Goal: Task Accomplishment & Management: Manage account settings

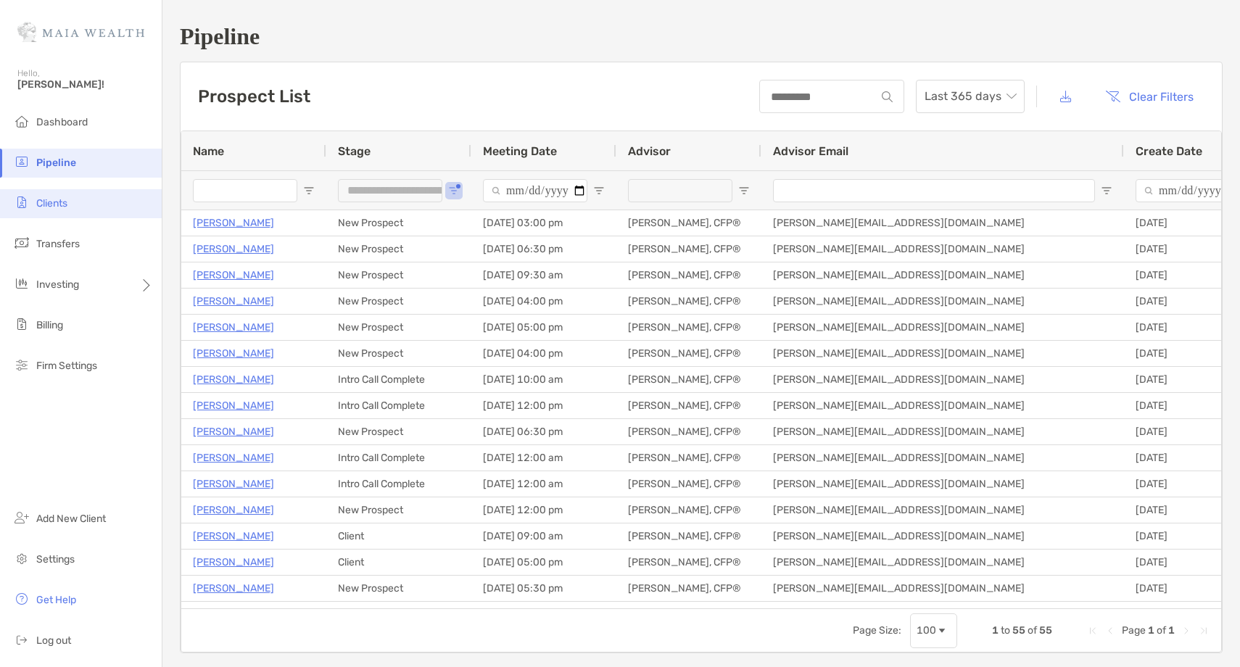
click at [61, 196] on li "Clients" at bounding box center [81, 203] width 162 height 29
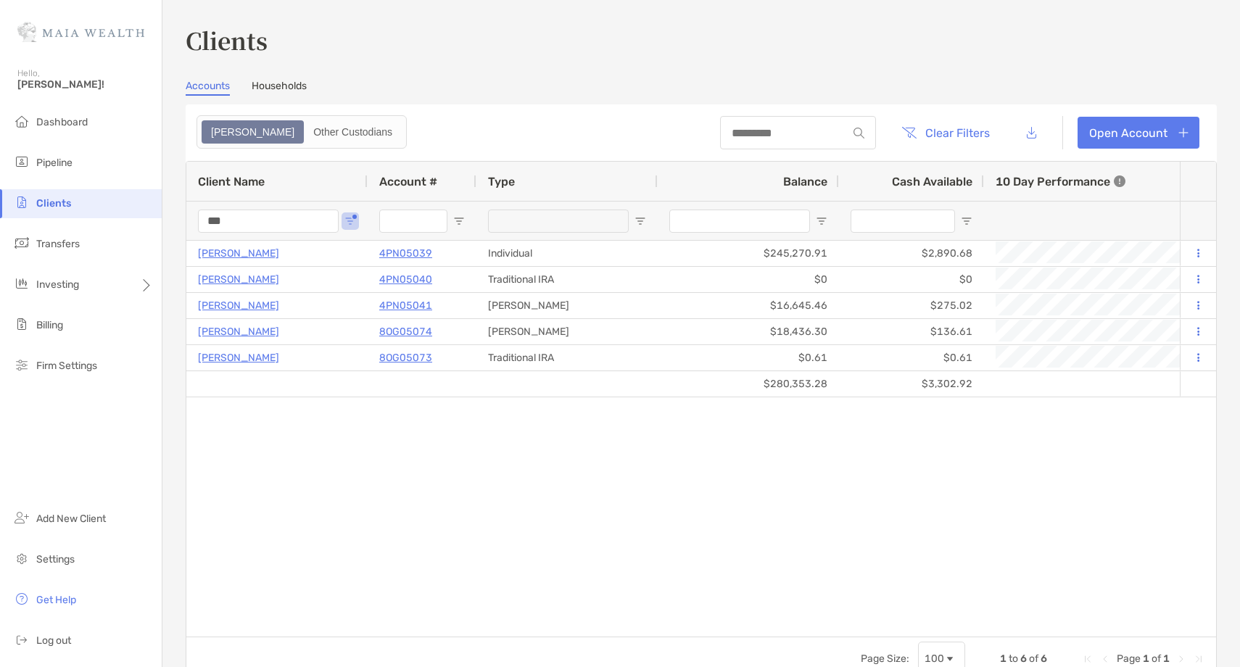
click at [209, 220] on input "***" at bounding box center [268, 221] width 141 height 23
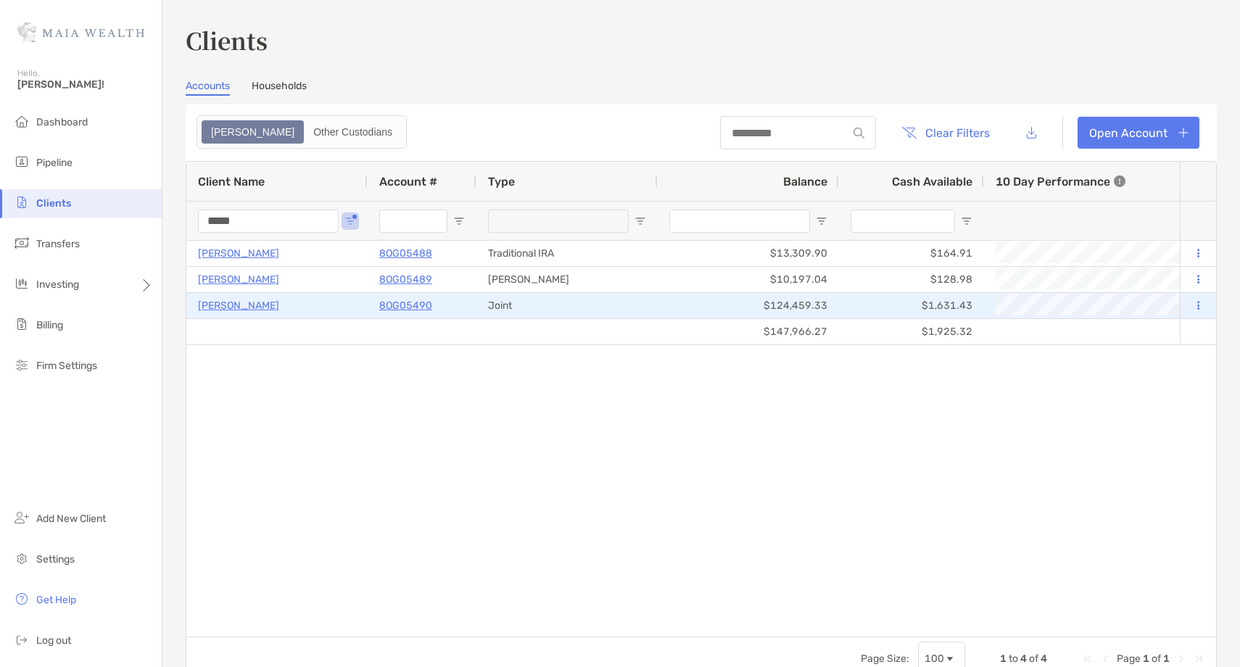
type input "*****"
click at [252, 308] on p "Ethan Brown" at bounding box center [238, 306] width 81 height 18
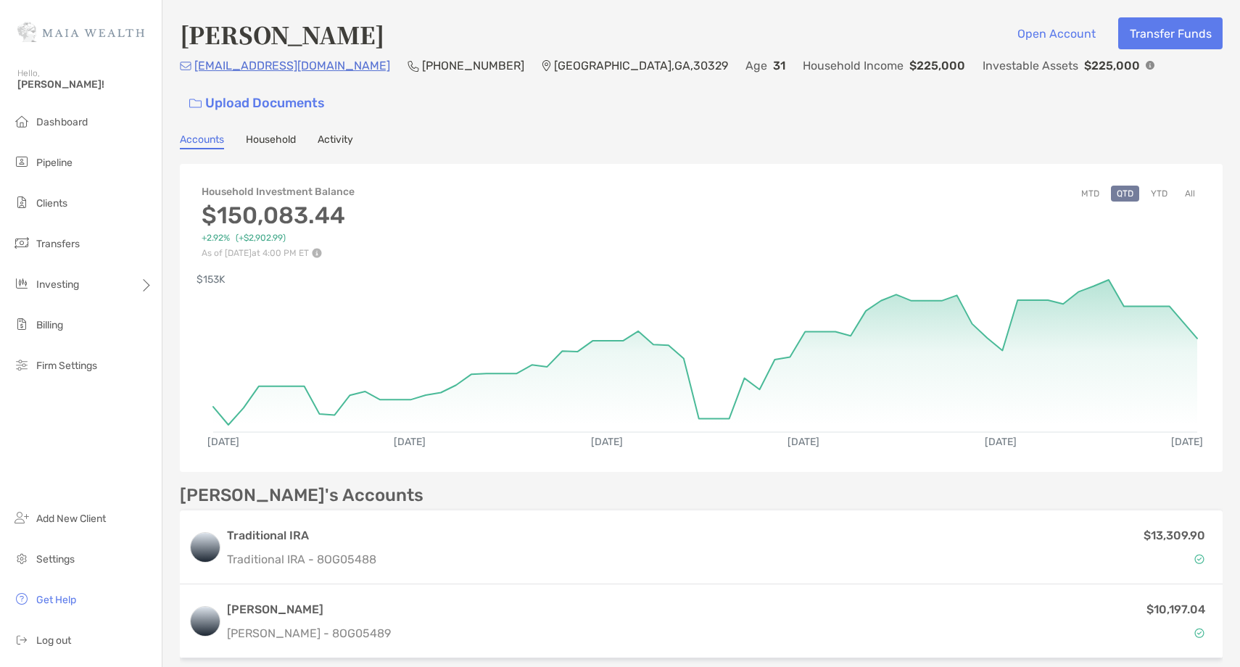
click at [1188, 186] on button "All" at bounding box center [1190, 194] width 22 height 16
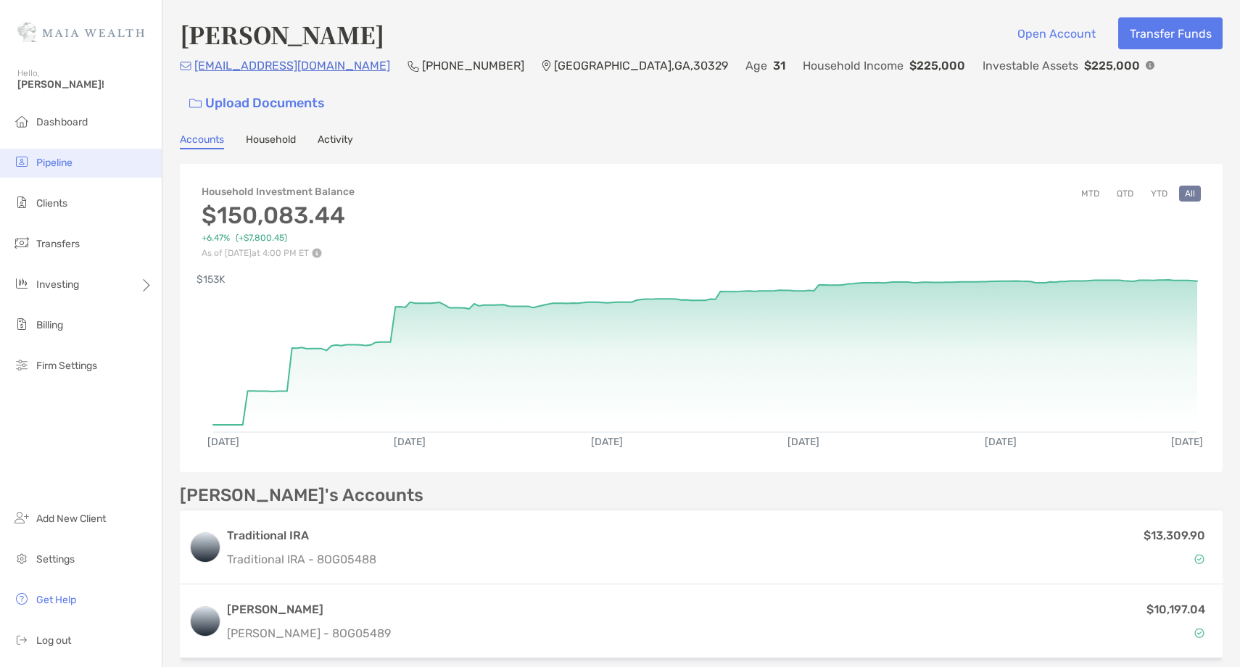
click at [109, 162] on li "Pipeline" at bounding box center [81, 163] width 162 height 29
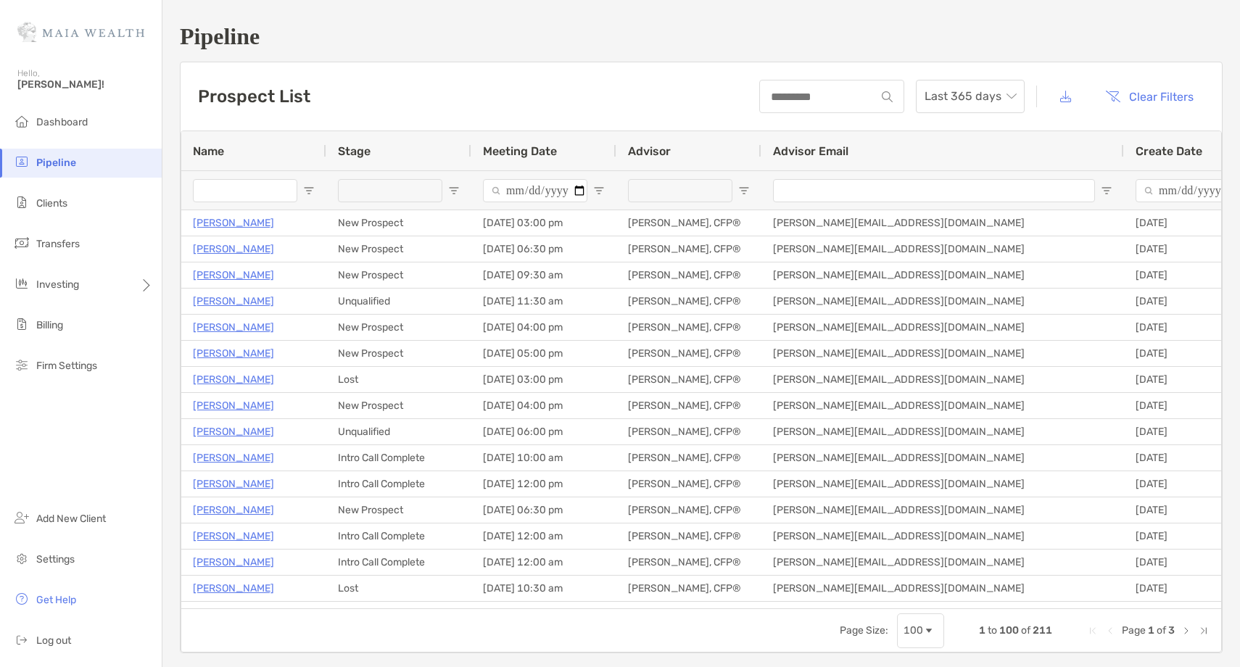
type input "**********"
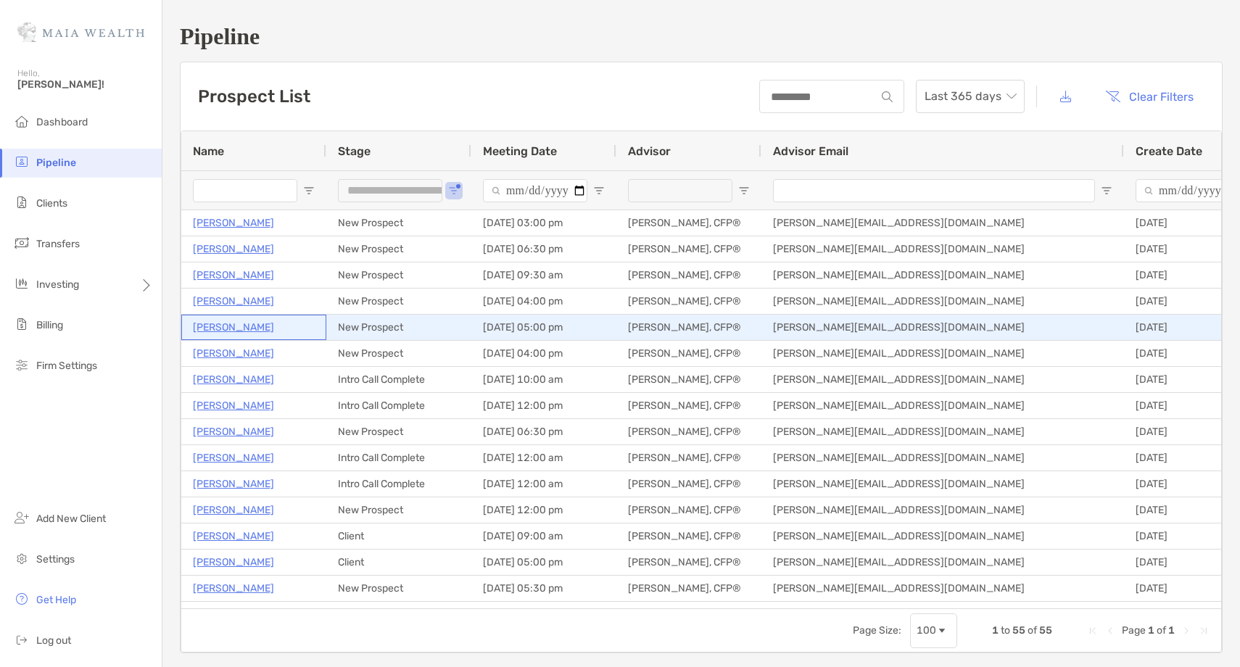
click at [215, 331] on p "Kyle Frazier" at bounding box center [233, 327] width 81 height 18
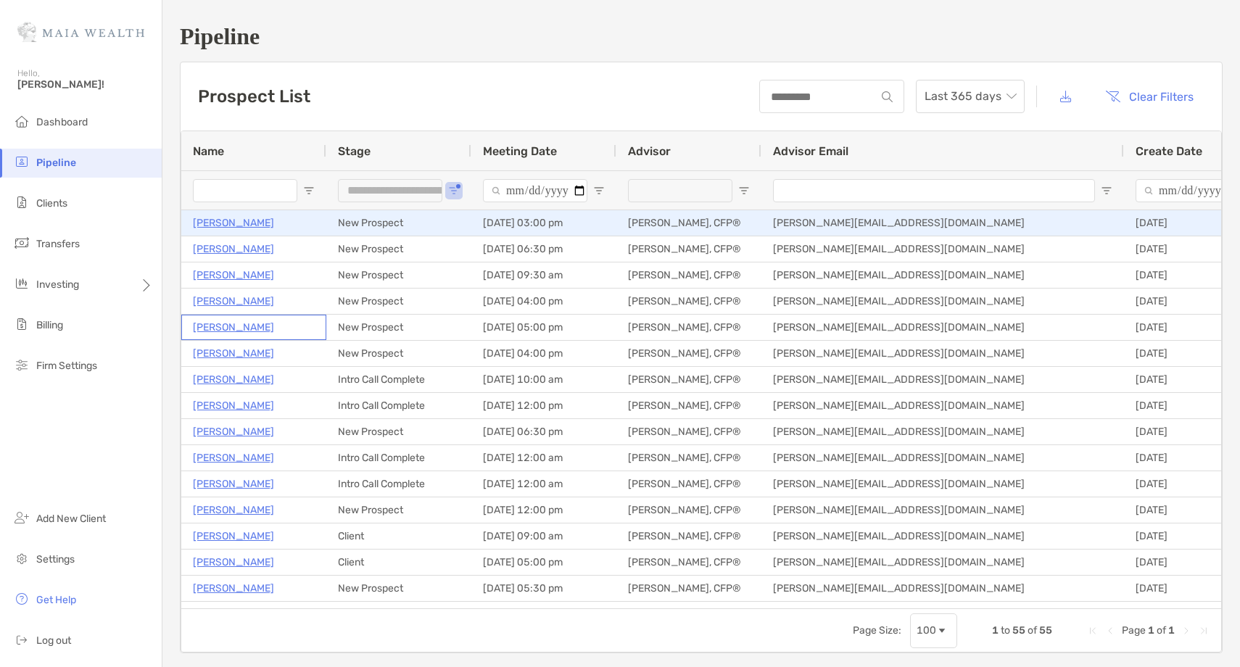
scroll to position [9, 0]
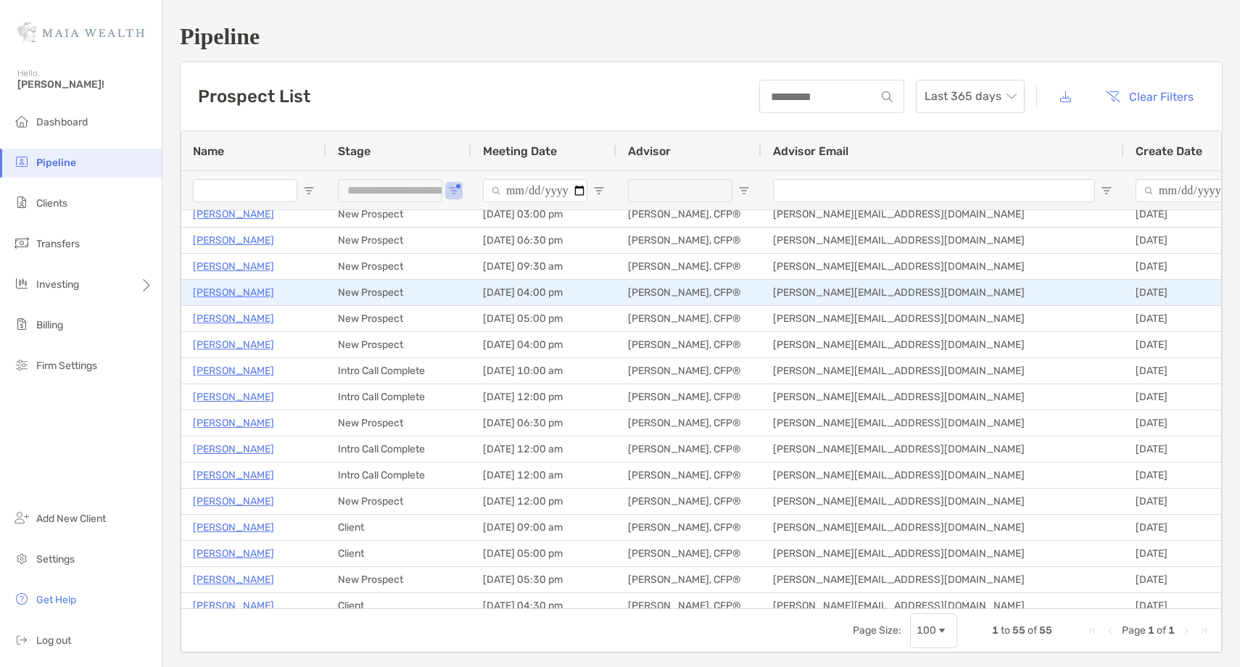
click at [228, 291] on p "[PERSON_NAME]" at bounding box center [233, 292] width 81 height 18
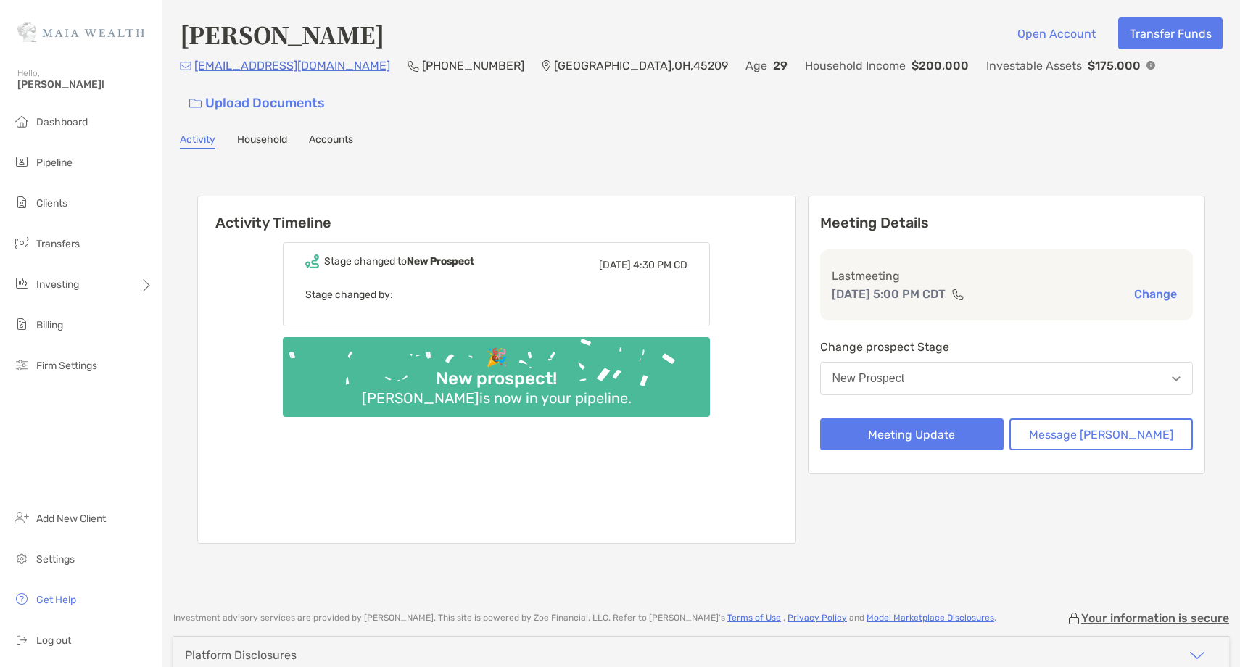
click at [998, 362] on button "New Prospect" at bounding box center [1006, 378] width 373 height 33
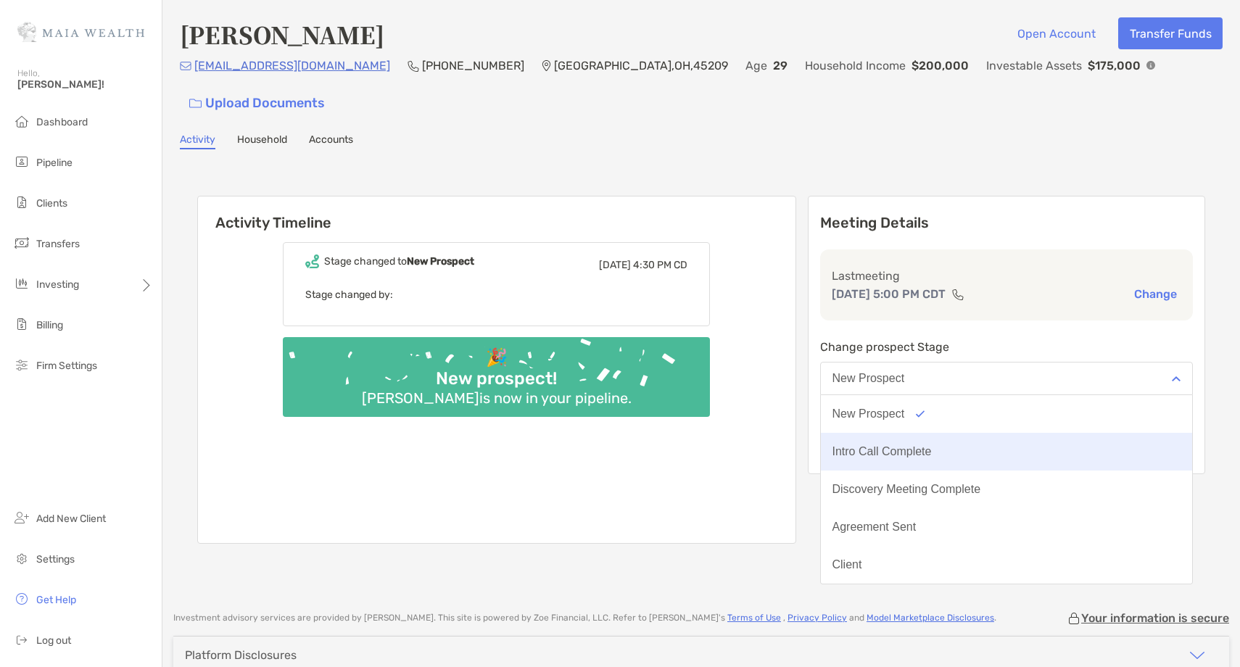
click at [932, 445] on div "Intro Call Complete" at bounding box center [881, 451] width 99 height 13
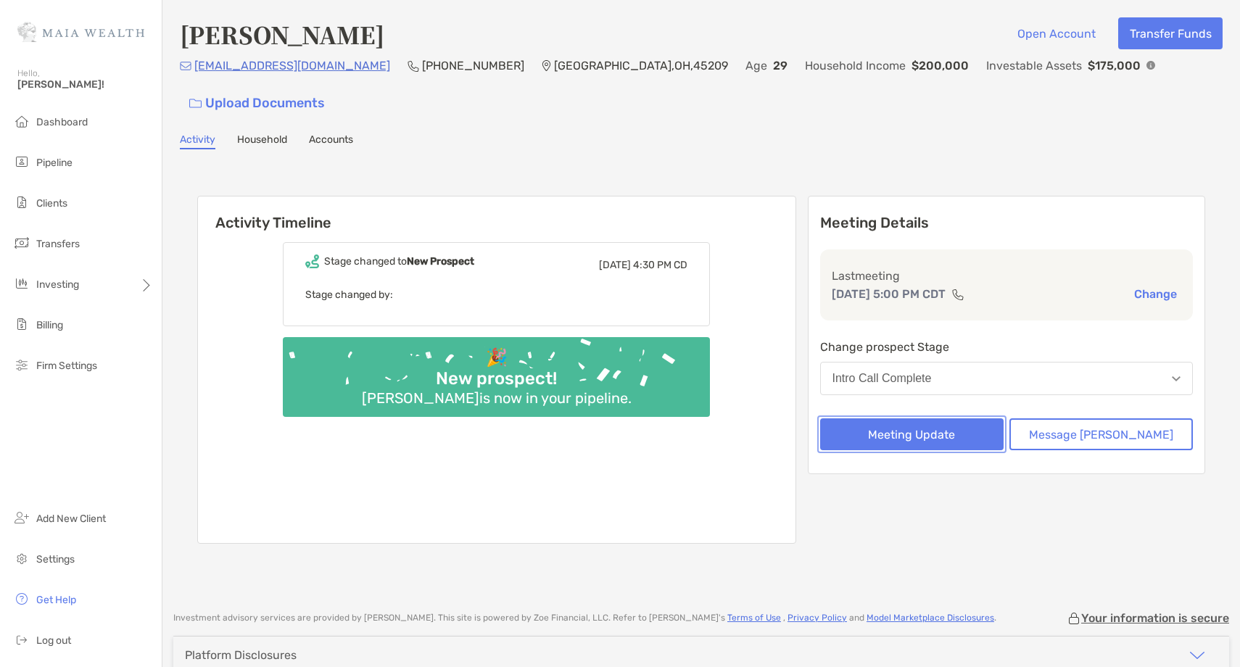
click at [944, 418] on button "Meeting Update" at bounding box center [911, 434] width 183 height 32
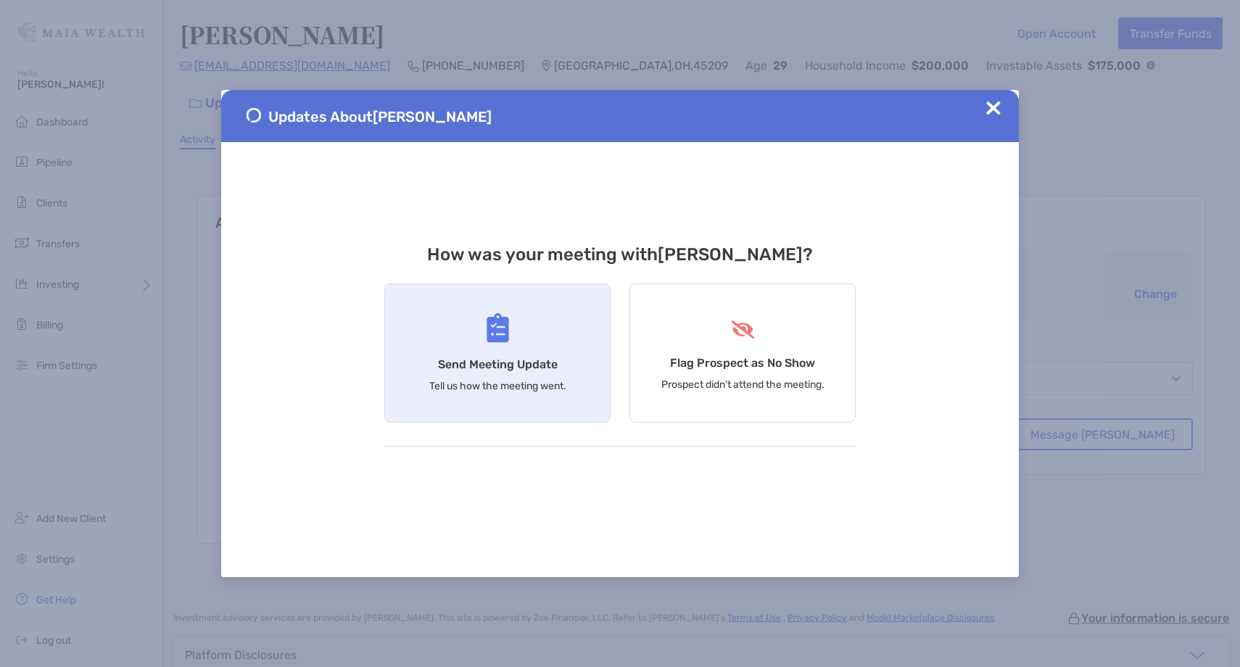
click at [547, 334] on div "Send Meeting Update Tell us how the meeting went." at bounding box center [497, 352] width 226 height 139
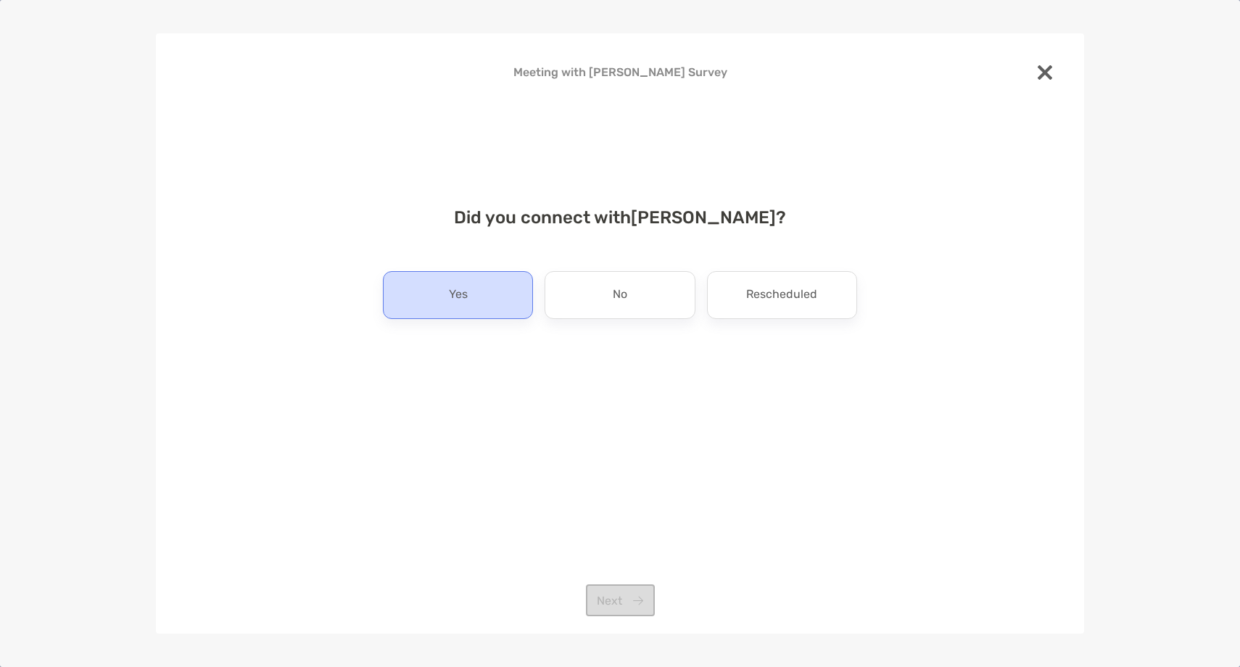
click at [491, 290] on div "Yes" at bounding box center [458, 295] width 150 height 48
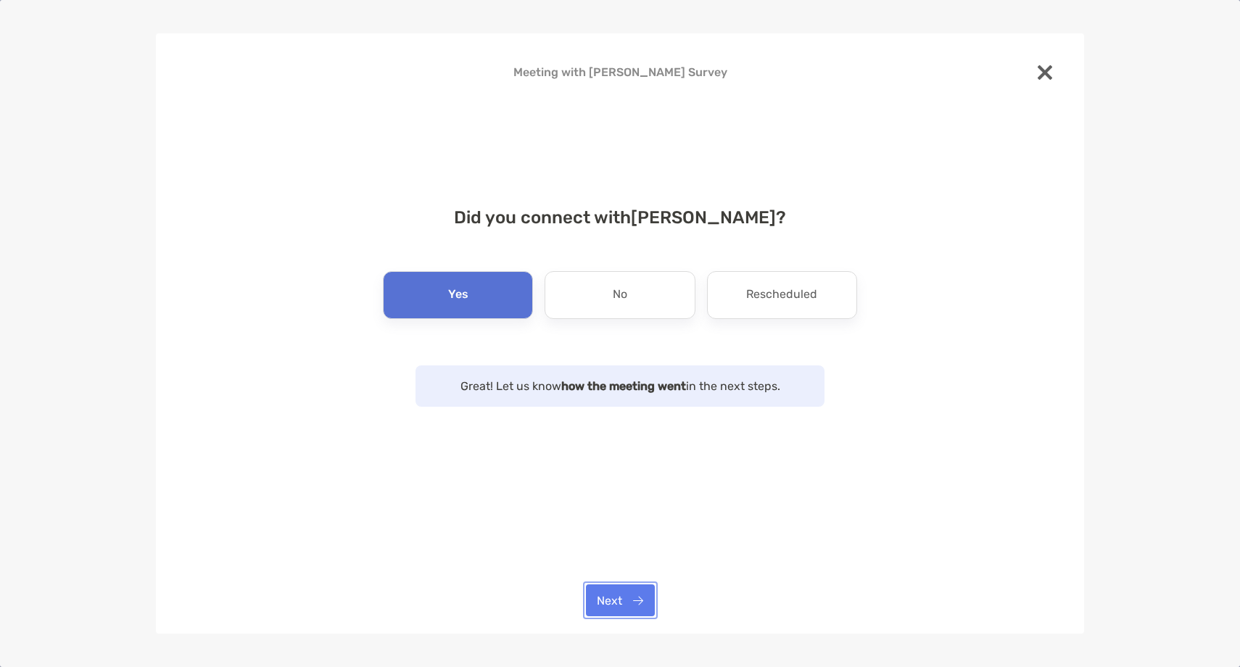
drag, startPoint x: 635, startPoint y: 609, endPoint x: 631, endPoint y: 601, distance: 8.8
click at [634, 608] on button "Next" at bounding box center [620, 600] width 69 height 32
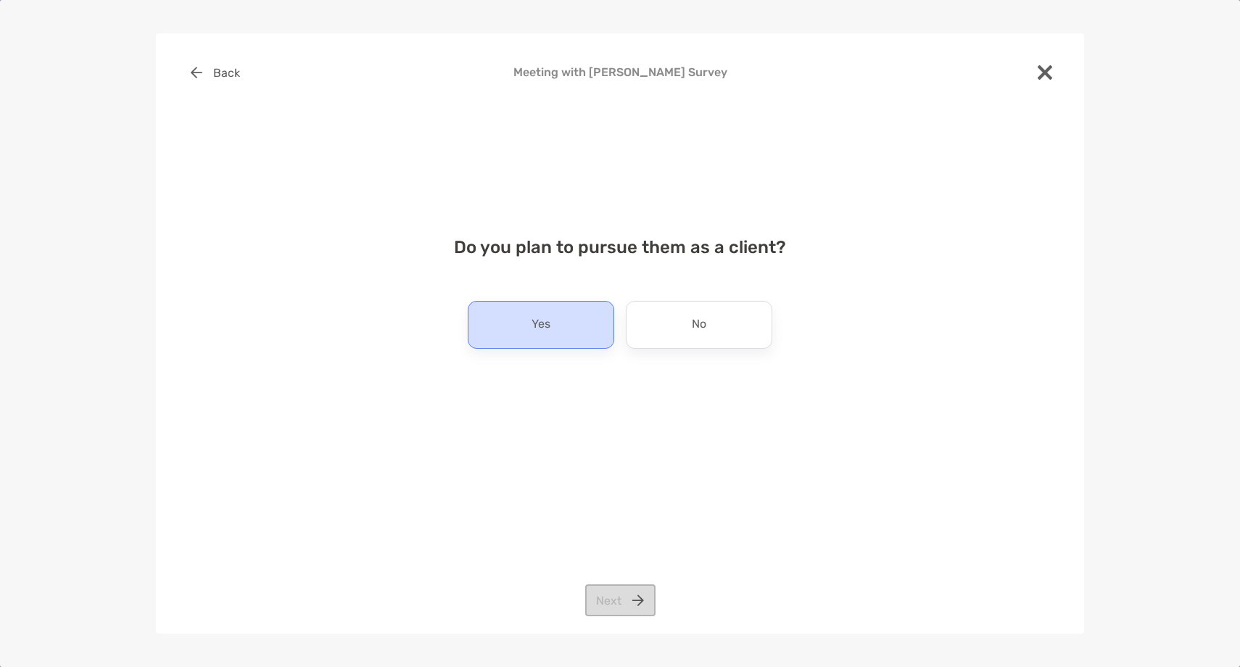
click at [526, 340] on div "Yes" at bounding box center [541, 325] width 146 height 48
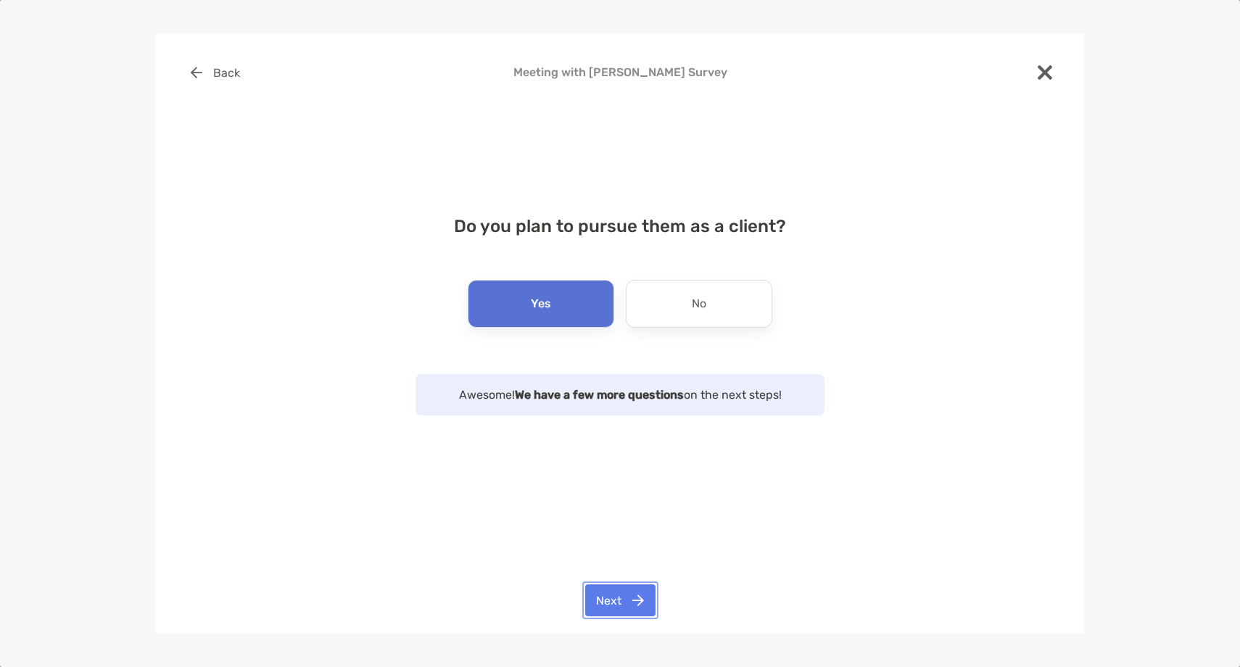
click at [626, 591] on button "Next" at bounding box center [620, 600] width 70 height 32
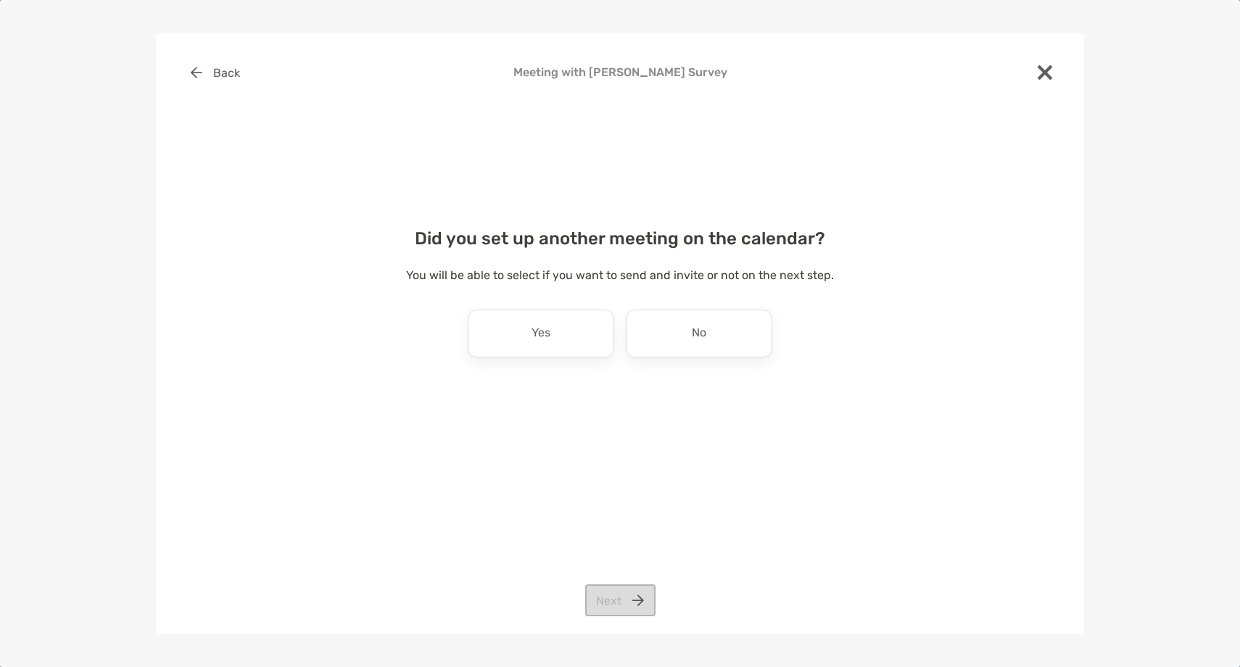
drag, startPoint x: 514, startPoint y: 339, endPoint x: 633, endPoint y: 505, distance: 204.8
click at [514, 339] on div "Yes" at bounding box center [541, 334] width 146 height 48
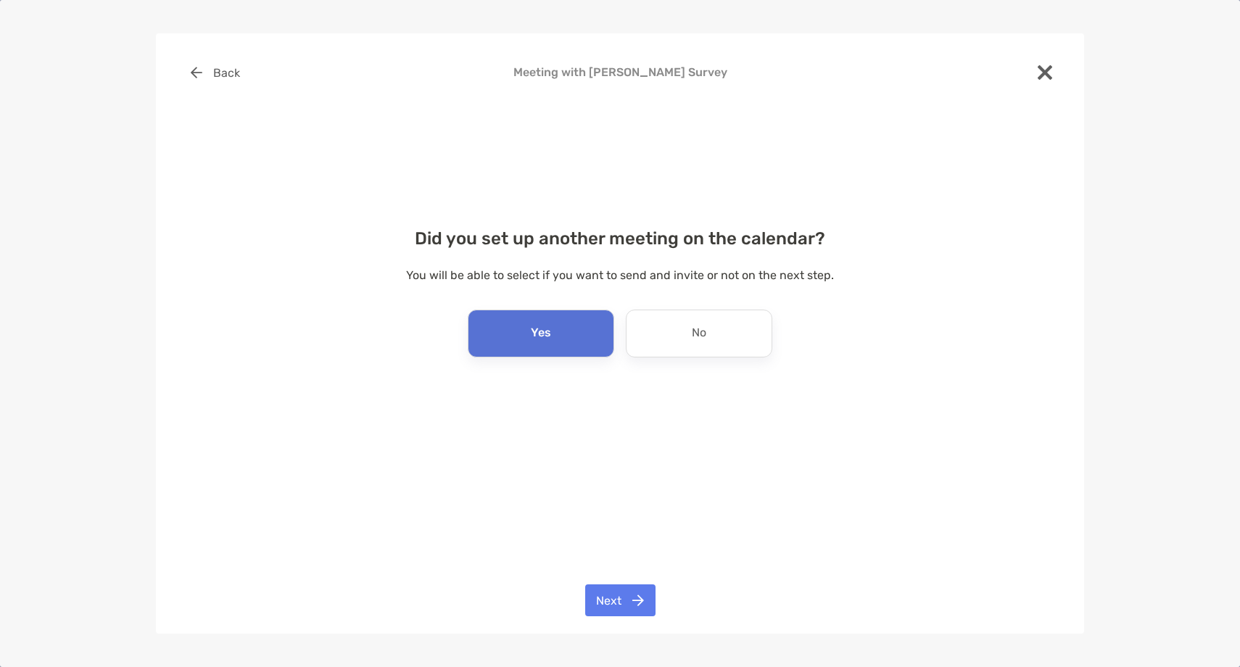
click at [622, 579] on div "Back Meeting with Kyle Frazier Survey Did you set up another meeting on the cal…" at bounding box center [620, 333] width 928 height 600
drag, startPoint x: 602, startPoint y: 595, endPoint x: 592, endPoint y: 563, distance: 33.5
click at [601, 592] on button "Next" at bounding box center [620, 600] width 70 height 32
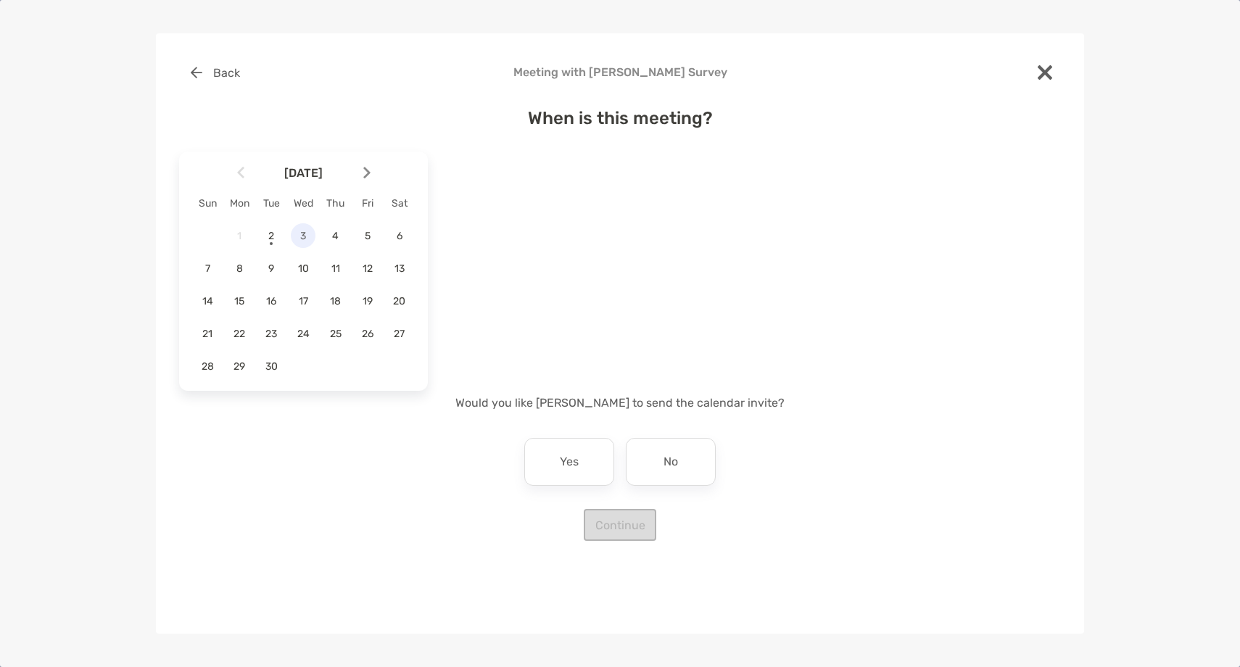
click at [300, 237] on span "3" at bounding box center [303, 236] width 25 height 12
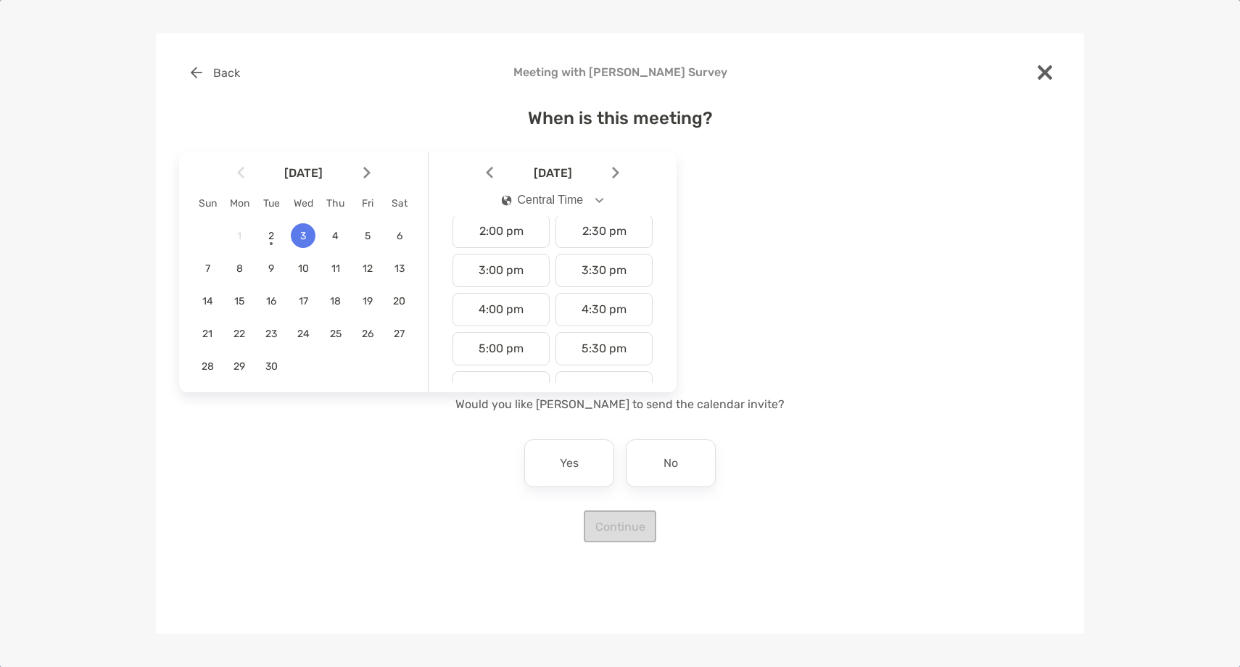
scroll to position [568, 0]
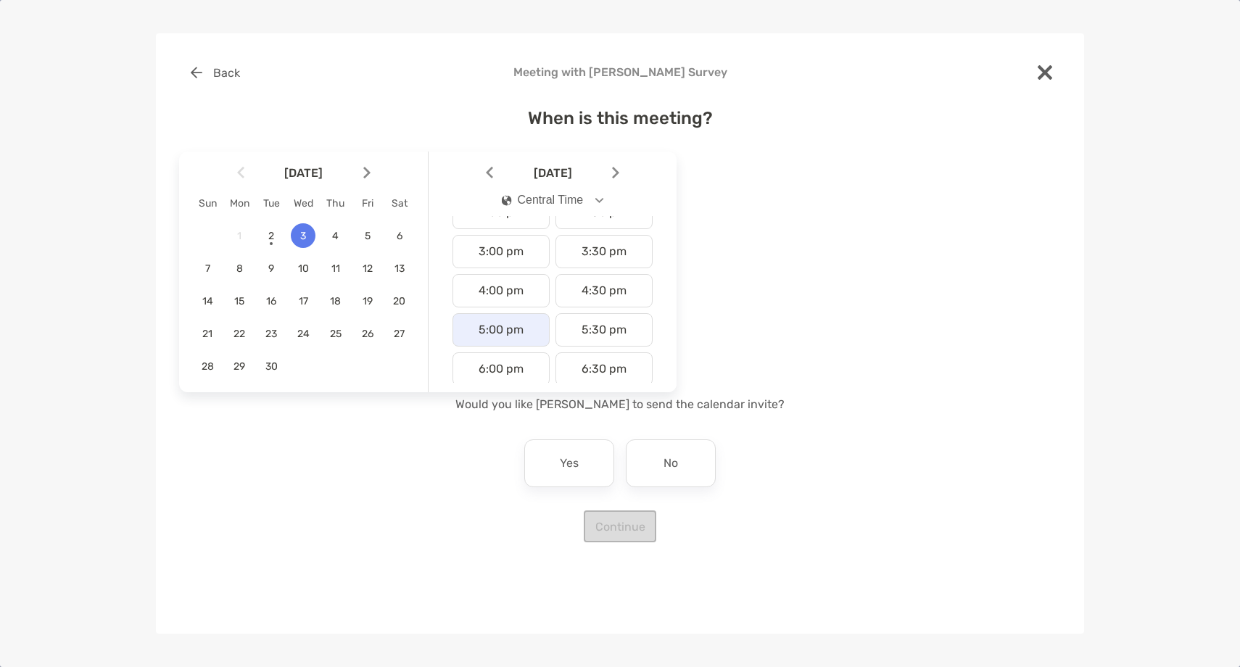
click at [502, 327] on div "5:00 pm" at bounding box center [500, 329] width 97 height 33
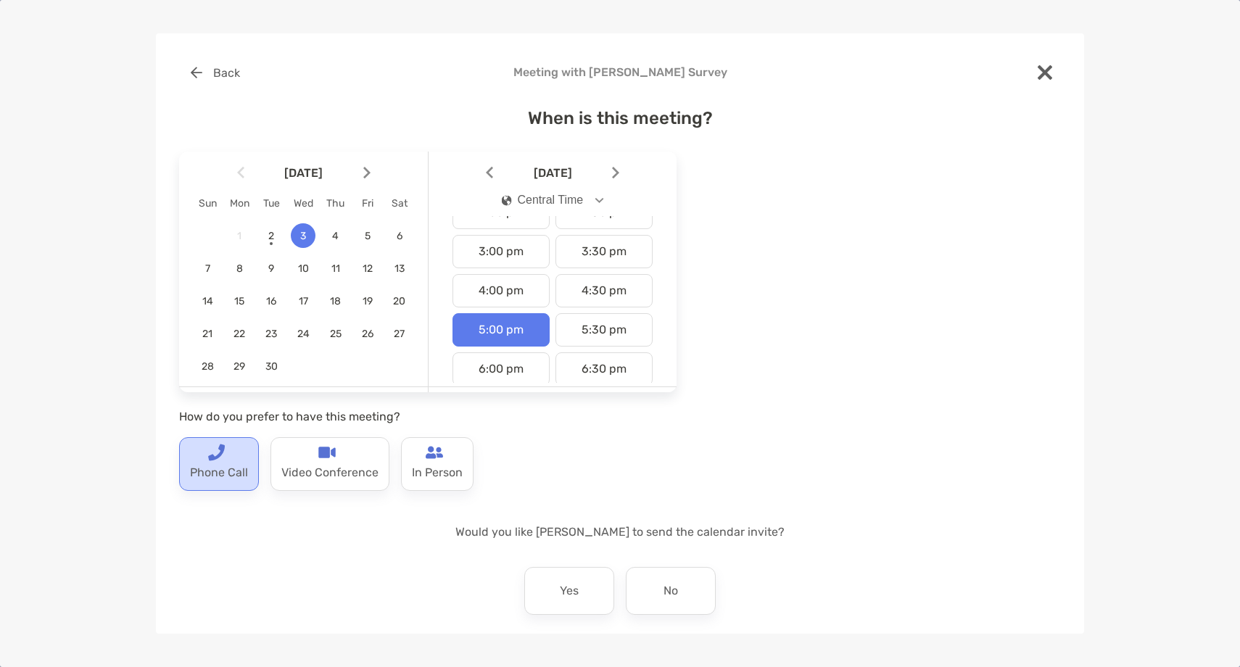
click at [224, 484] on p "Phone Call" at bounding box center [219, 472] width 58 height 23
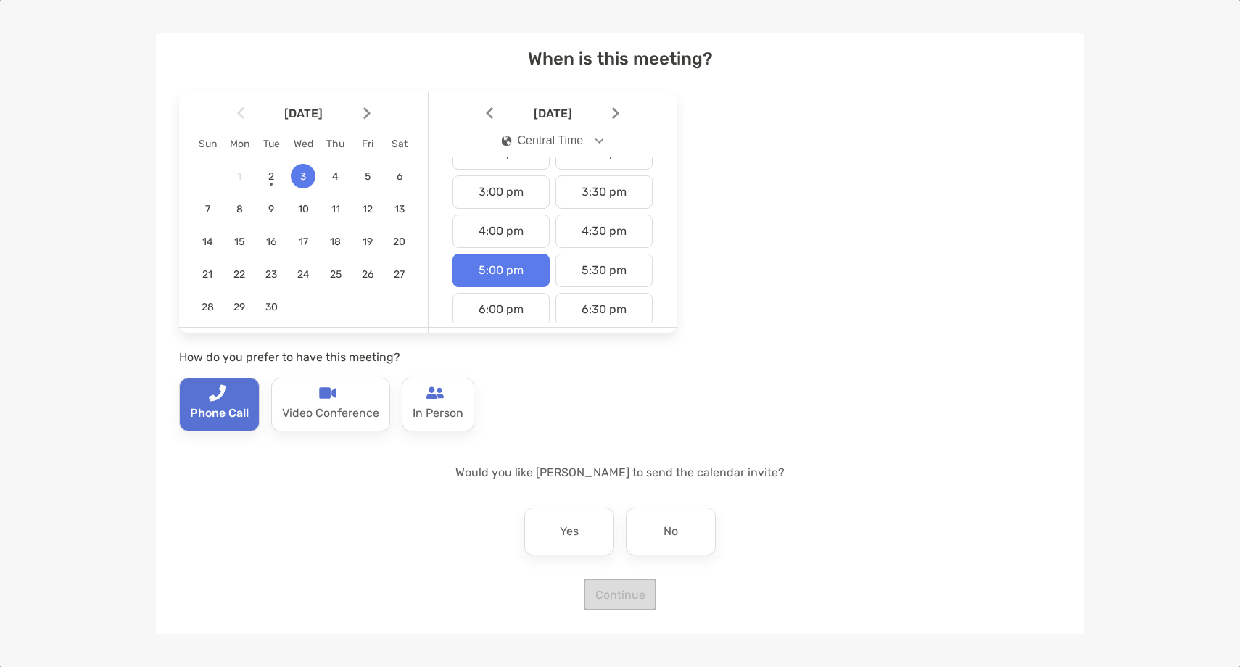
drag, startPoint x: 689, startPoint y: 535, endPoint x: 647, endPoint y: 571, distance: 55.5
click at [689, 534] on div "No" at bounding box center [671, 532] width 90 height 48
click at [628, 591] on button "Continue" at bounding box center [620, 595] width 73 height 32
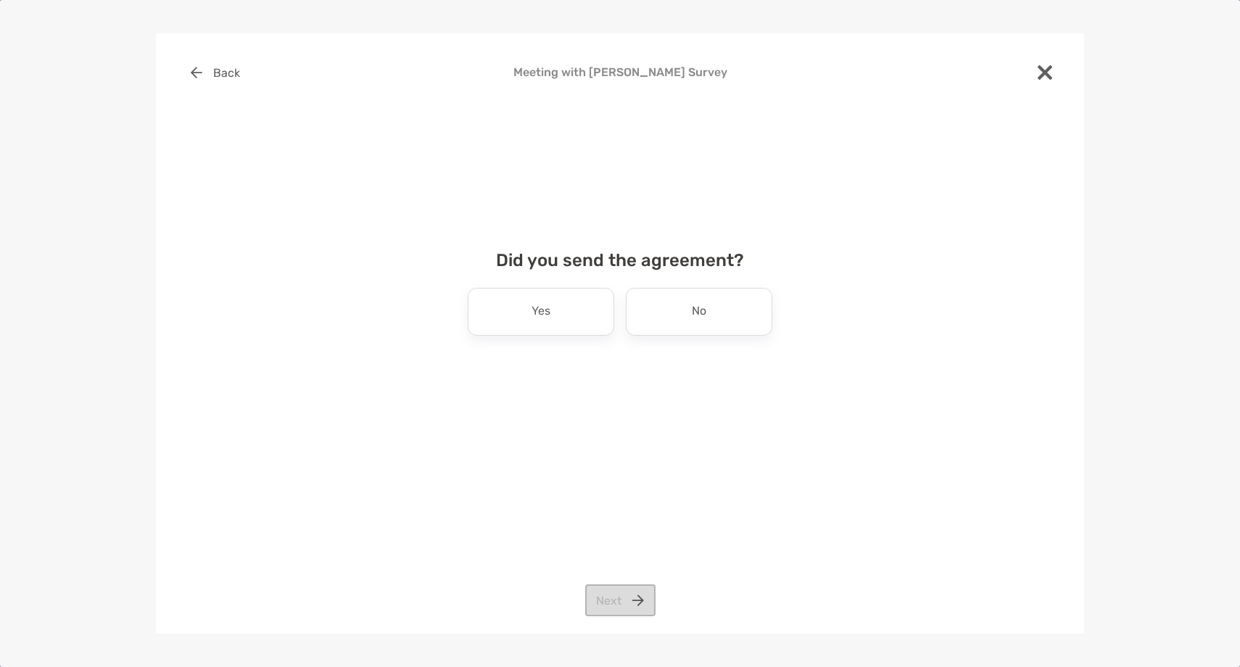
drag, startPoint x: 750, startPoint y: 324, endPoint x: 624, endPoint y: 512, distance: 226.2
click at [737, 327] on div "No" at bounding box center [699, 312] width 146 height 48
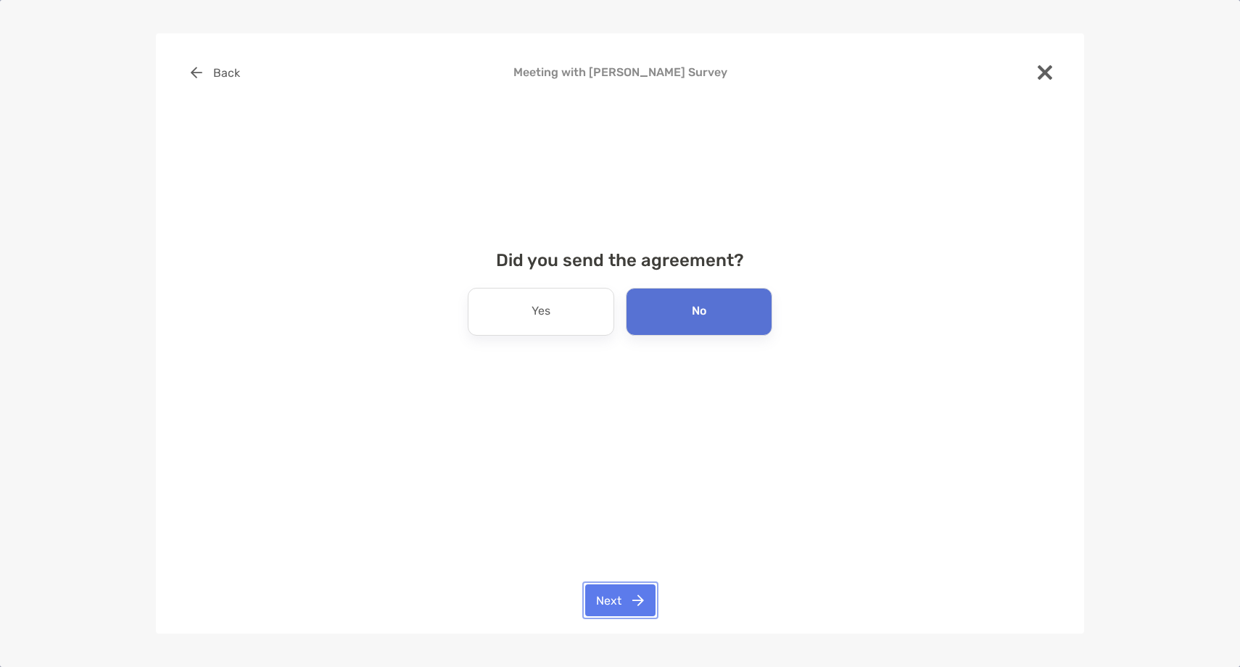
drag, startPoint x: 608, startPoint y: 600, endPoint x: 621, endPoint y: 563, distance: 39.9
click at [608, 598] on button "Next" at bounding box center [620, 600] width 70 height 32
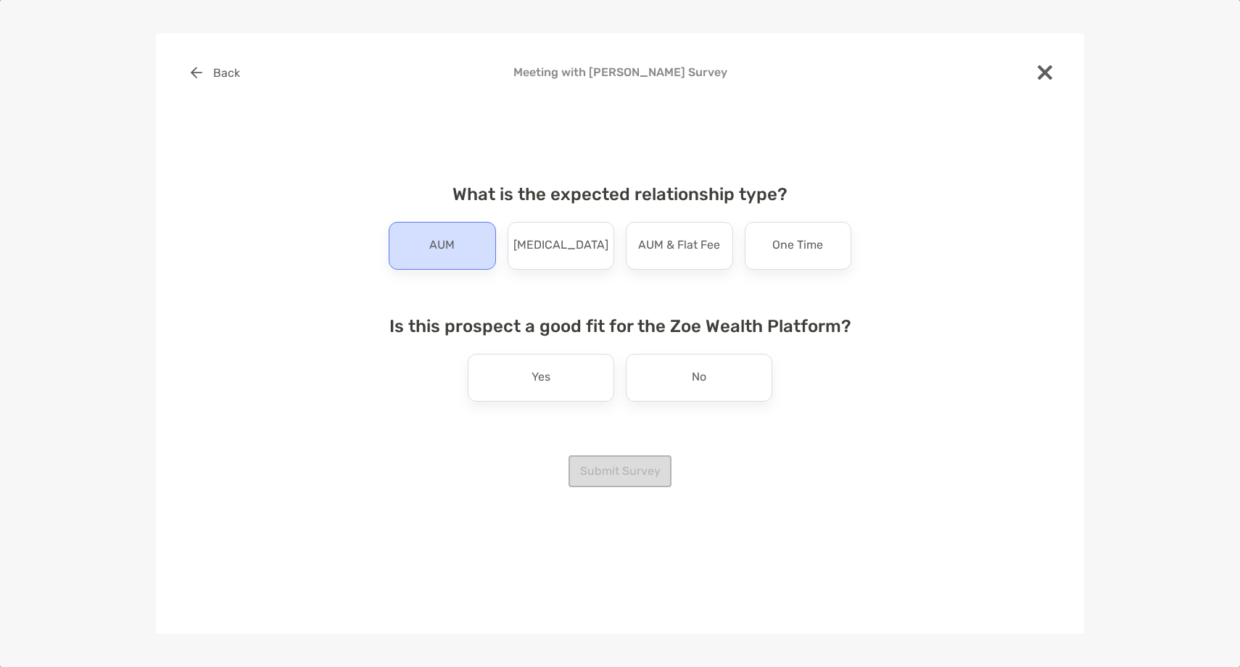
click at [437, 251] on p "AUM" at bounding box center [441, 245] width 25 height 23
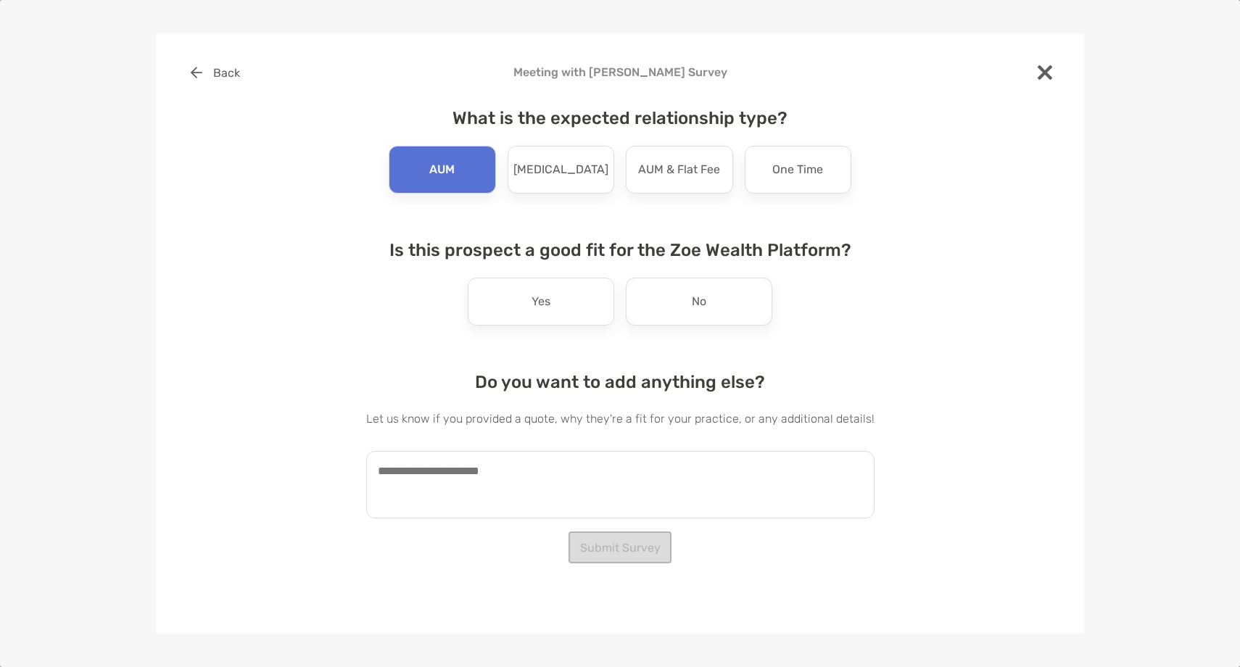
click at [542, 331] on div "What is the expected relationship type? AUM Retainer AUM & Flat Fee One Time Is…" at bounding box center [620, 308] width 508 height 434
click at [550, 320] on div "Yes" at bounding box center [541, 302] width 146 height 48
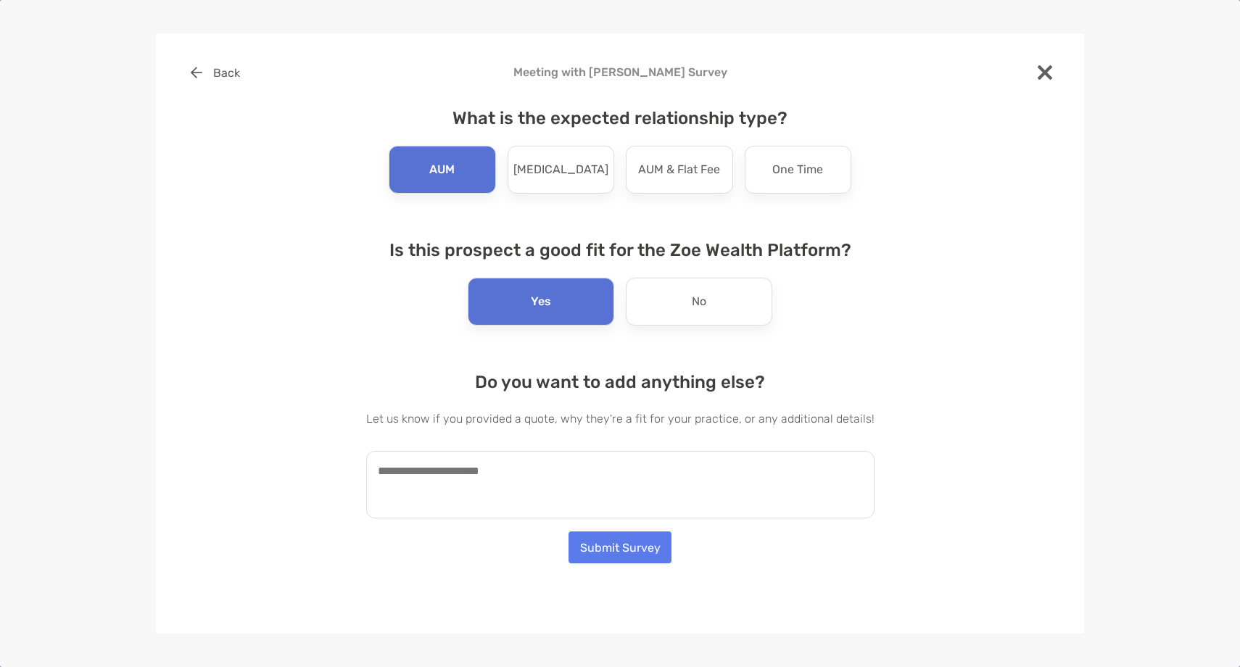
drag, startPoint x: 514, startPoint y: 499, endPoint x: 512, endPoint y: 490, distance: 9.0
click at [512, 490] on textarea at bounding box center [620, 484] width 508 height 67
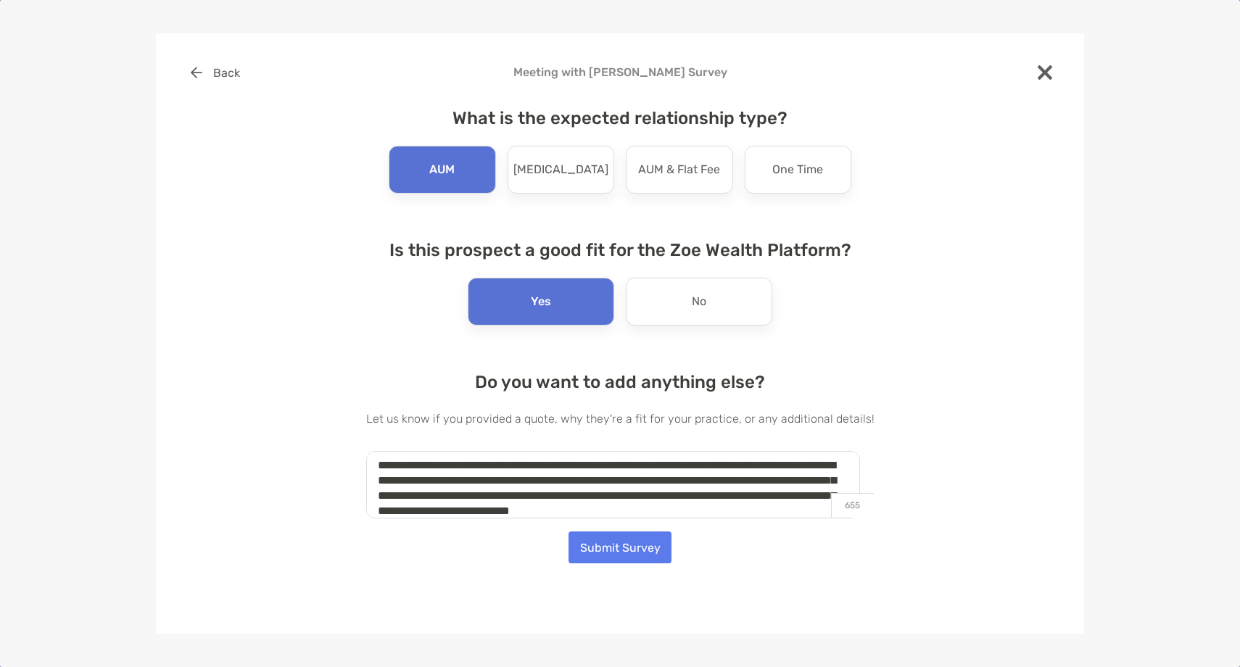
scroll to position [24, 0]
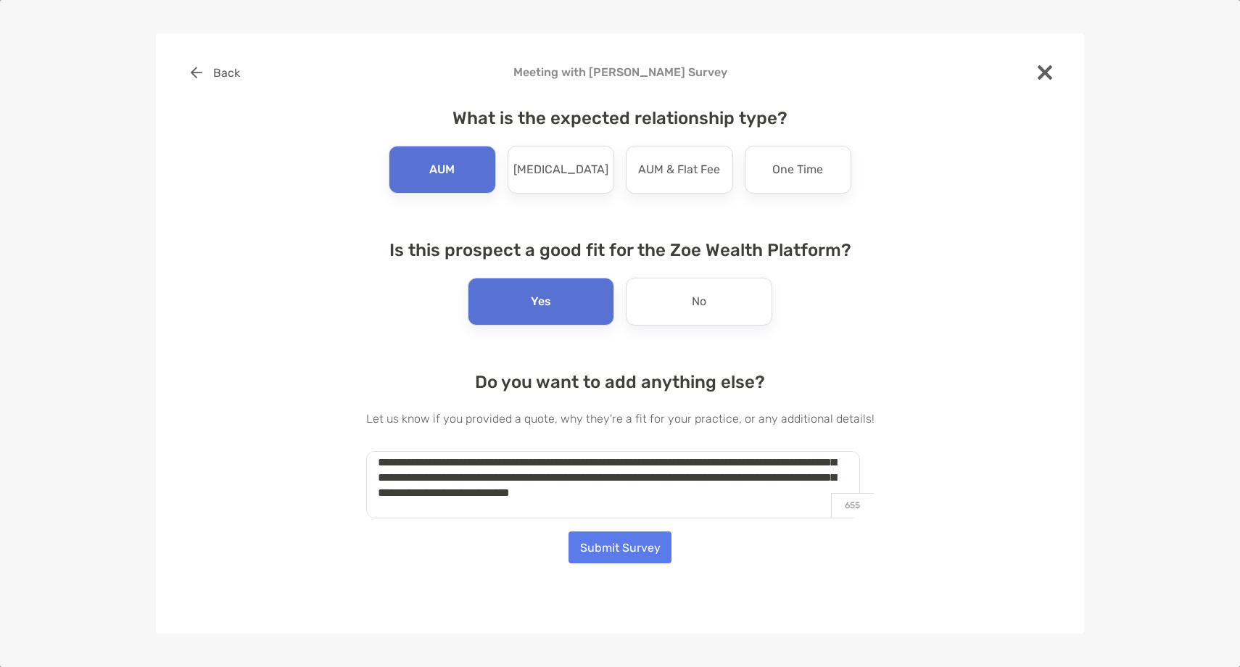
click at [673, 492] on textarea "**********" at bounding box center [613, 484] width 494 height 67
type textarea "**********"
click at [639, 556] on button "Submit Survey" at bounding box center [619, 547] width 103 height 32
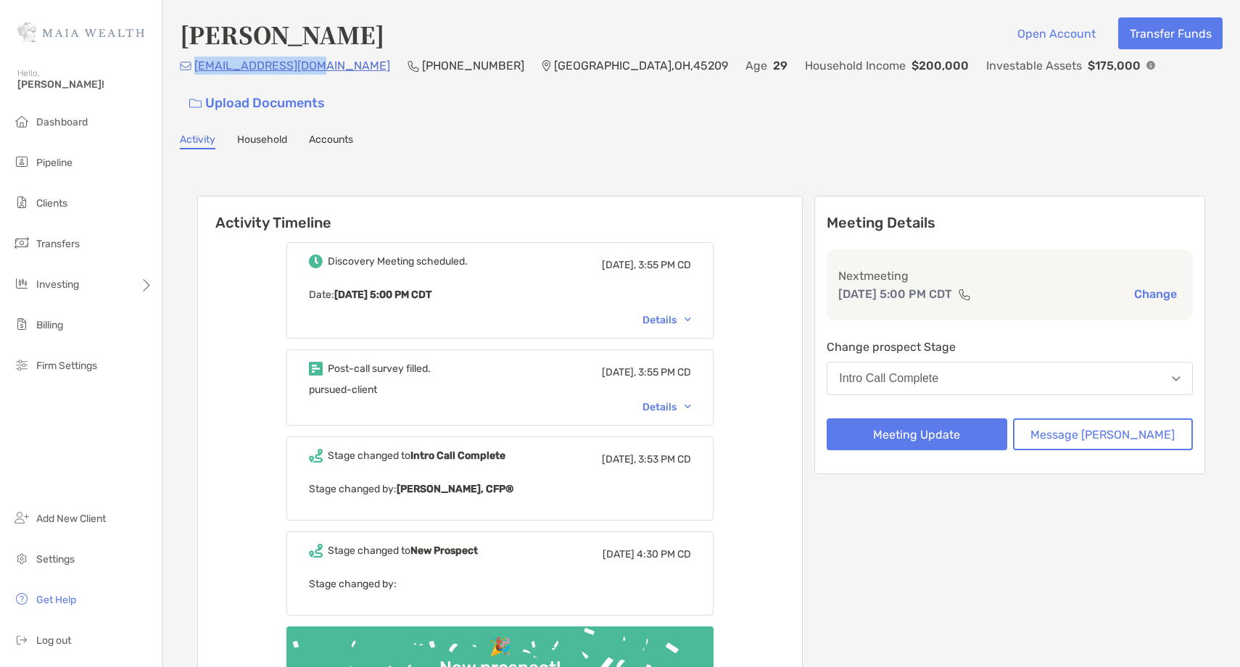
drag, startPoint x: 312, startPoint y: 70, endPoint x: 194, endPoint y: 76, distance: 118.4
click at [194, 76] on div "kylefrazz@gmail.com (312) 208-9652 Cincinnati , OH , 45209 Age 29 Household Inc…" at bounding box center [701, 88] width 1043 height 62
copy p "kylefrazz@gmail.com"
click at [422, 75] on p "(312) 208-9652" at bounding box center [473, 66] width 102 height 18
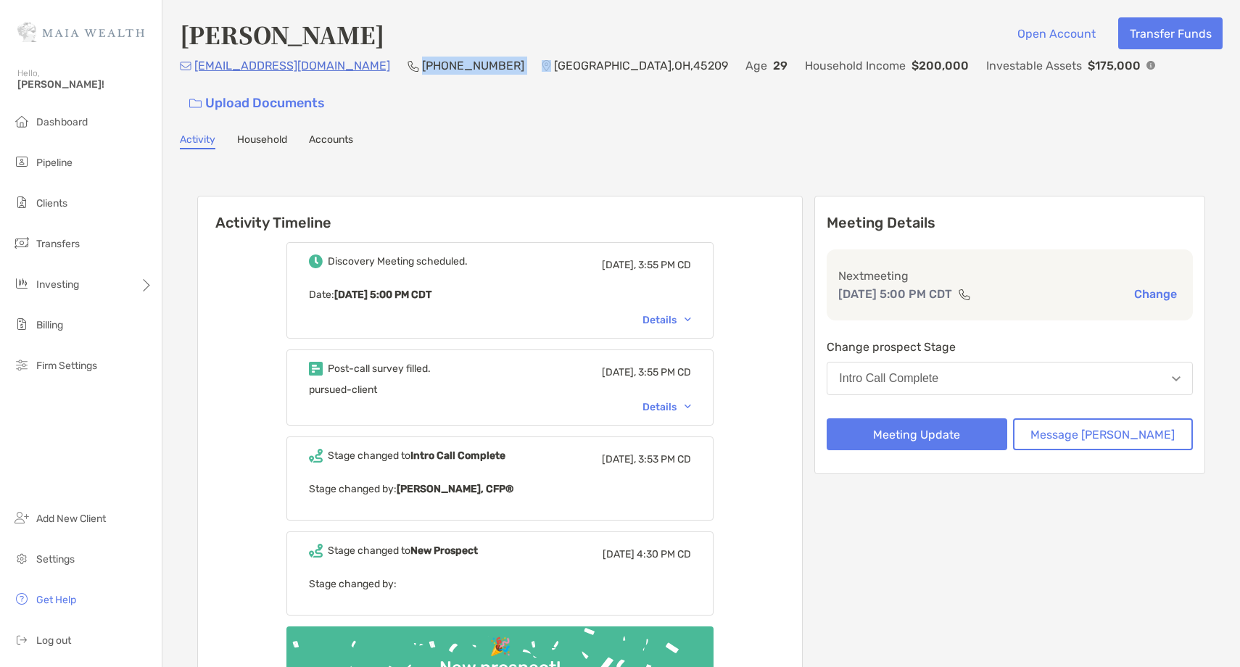
click at [422, 75] on p "(312) 208-9652" at bounding box center [473, 66] width 102 height 18
copy p "(312) 208-9652"
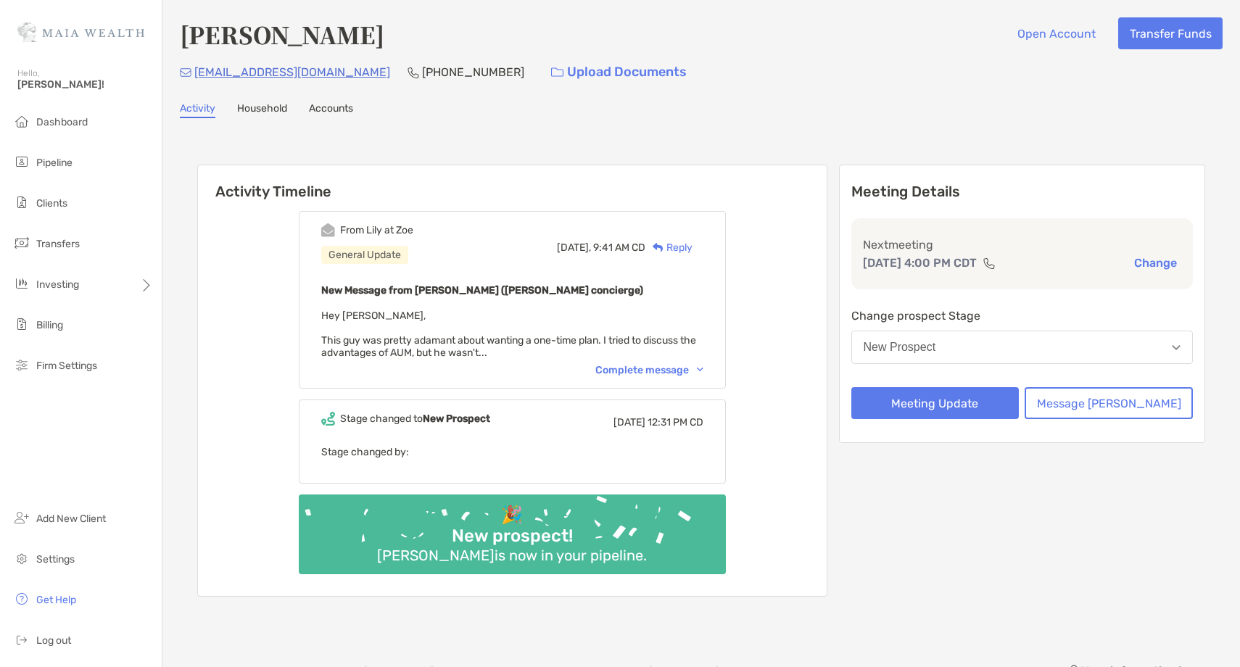
click at [661, 372] on div "Complete message" at bounding box center [649, 370] width 108 height 12
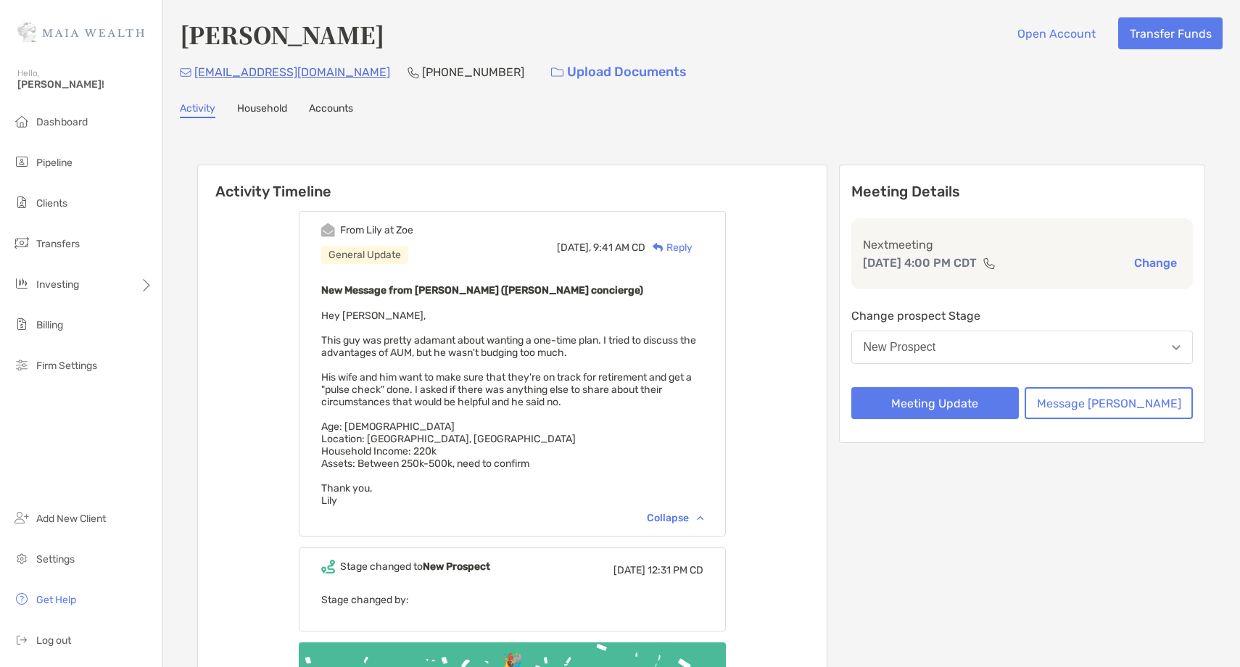
drag, startPoint x: 393, startPoint y: 30, endPoint x: 168, endPoint y: 35, distance: 224.8
click at [168, 35] on div "Michael Sokalski Open Account Transfer Funds ski309@gmail.com (443) 668-2567 Up…" at bounding box center [700, 399] width 1077 height 798
copy h4 "[PERSON_NAME]"
